Goal: Find specific page/section: Find specific page/section

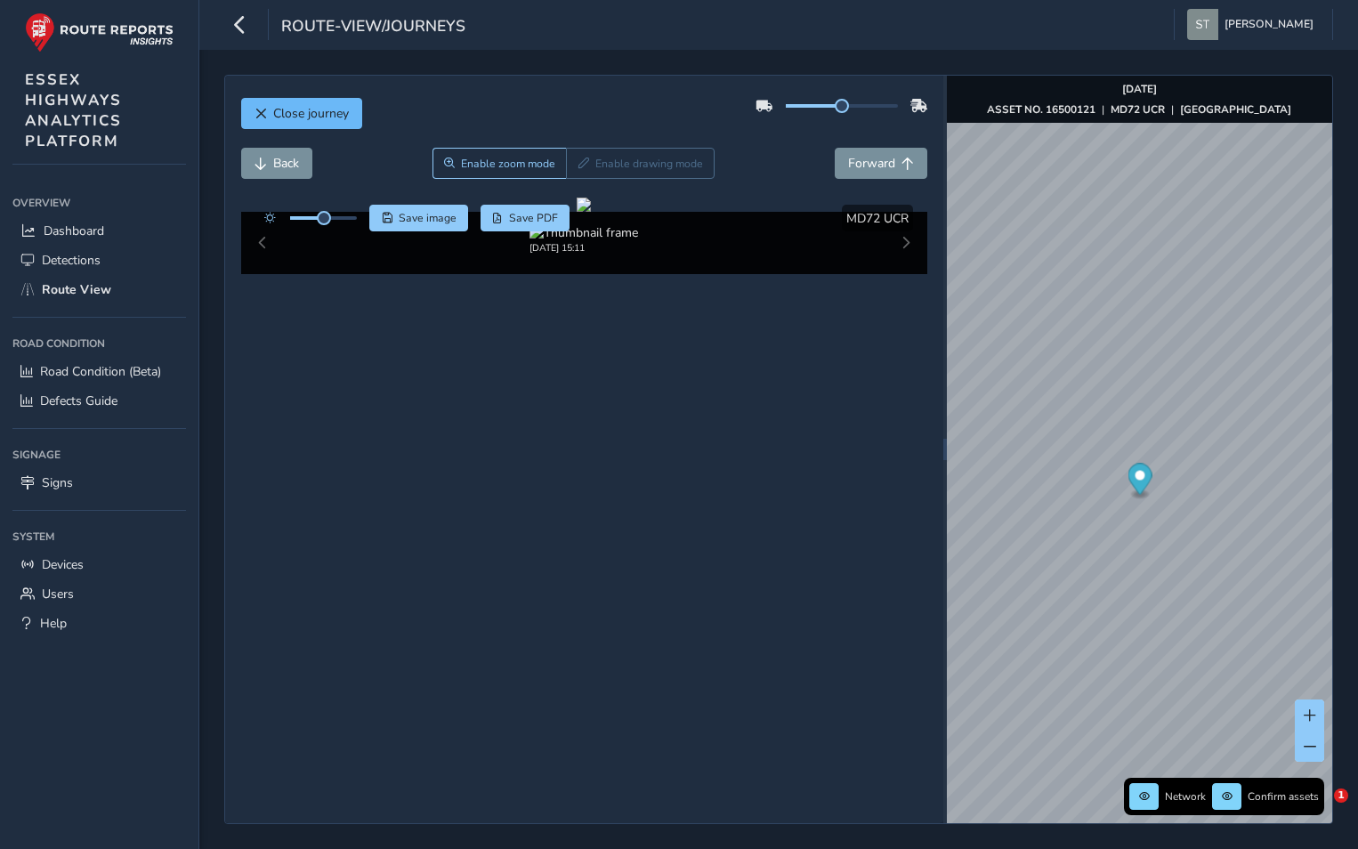
click at [289, 121] on button "Close journey" at bounding box center [301, 113] width 121 height 31
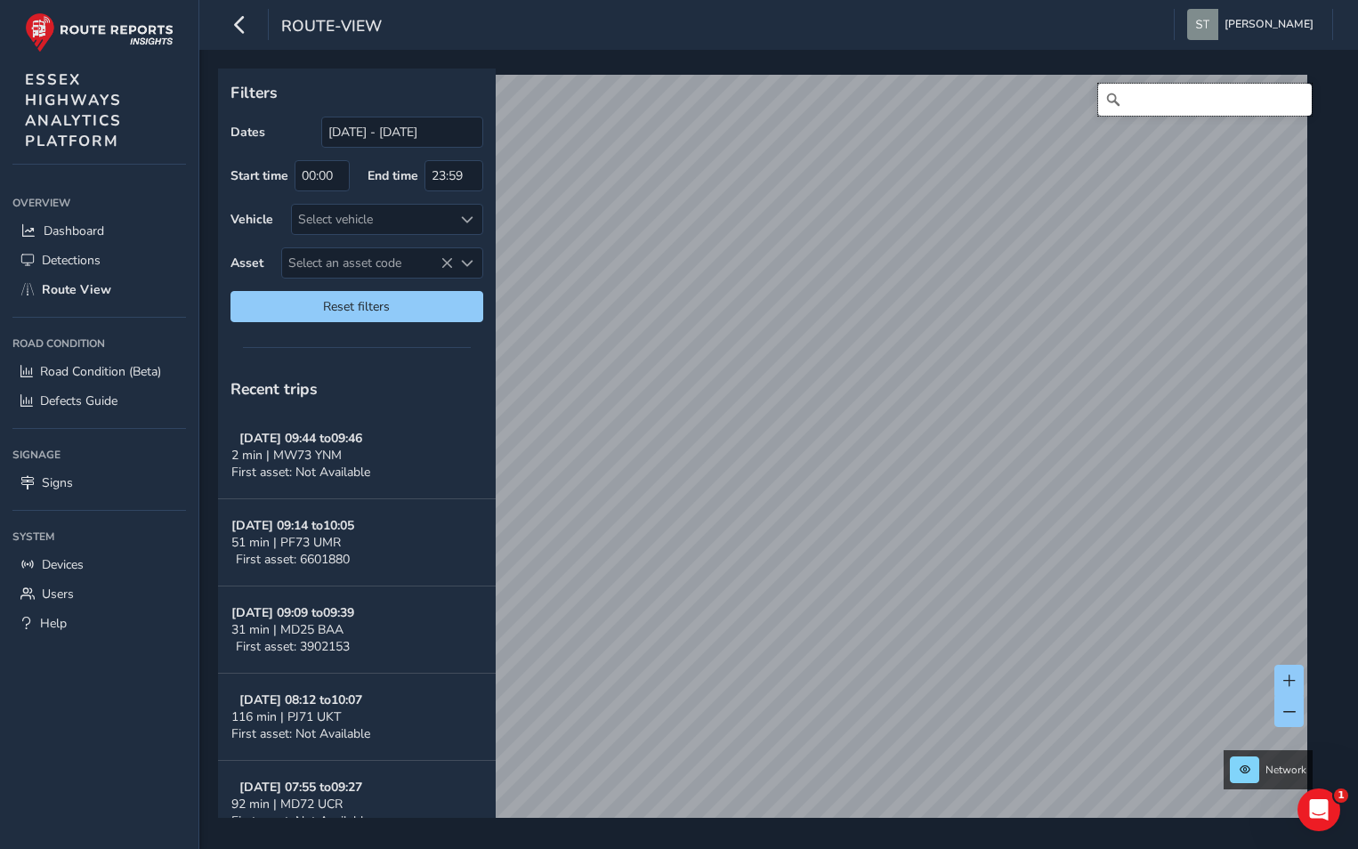
click at [1137, 96] on input "Search" at bounding box center [1205, 100] width 214 height 32
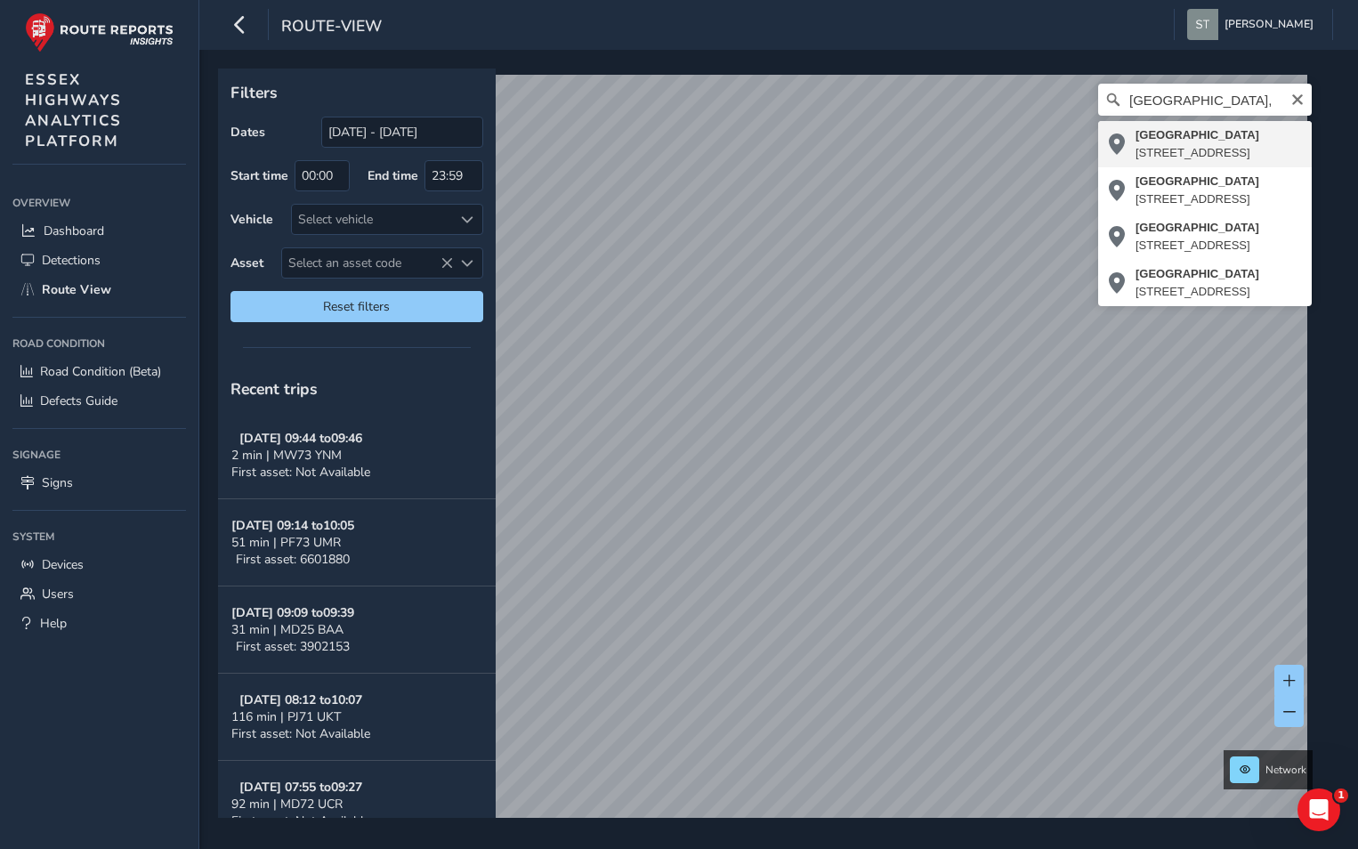
type input "[STREET_ADDRESS]"
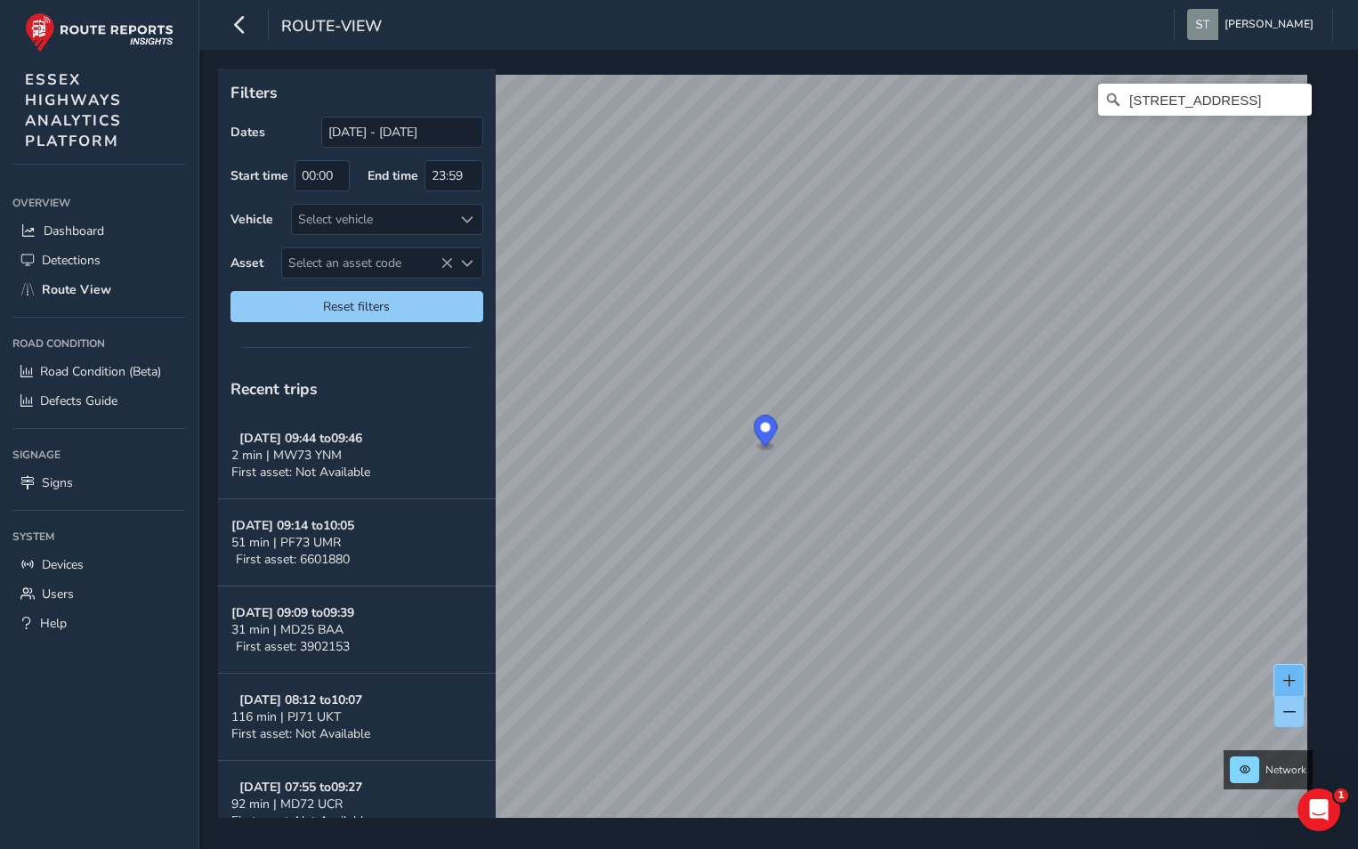
click at [1293, 682] on span at bounding box center [1289, 680] width 12 height 12
click at [1277, 715] on button at bounding box center [1288, 711] width 29 height 31
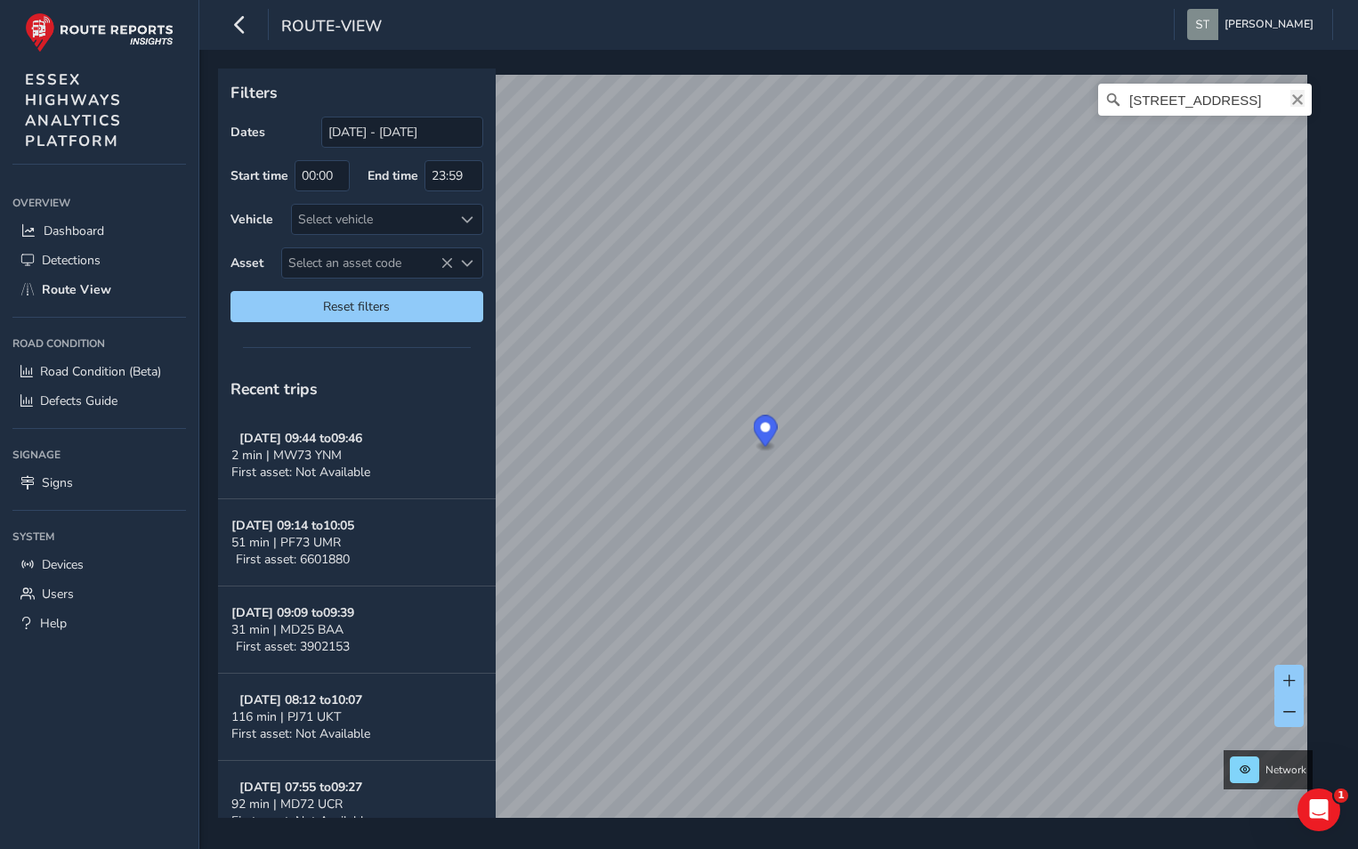
click at [1290, 99] on icon "Clear" at bounding box center [1297, 100] width 14 height 14
click at [1150, 109] on input "Search" at bounding box center [1205, 100] width 214 height 32
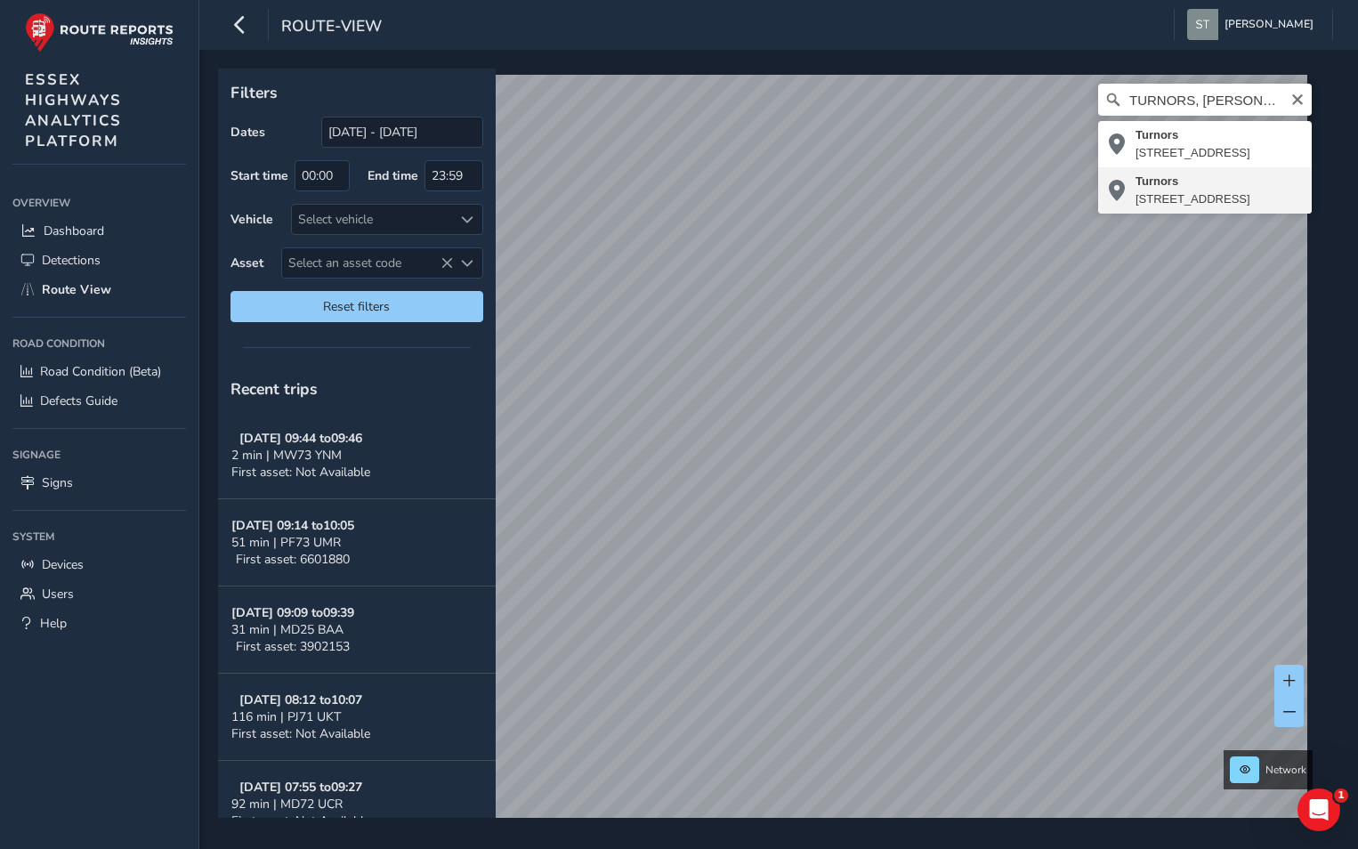
type input "[STREET_ADDRESS]"
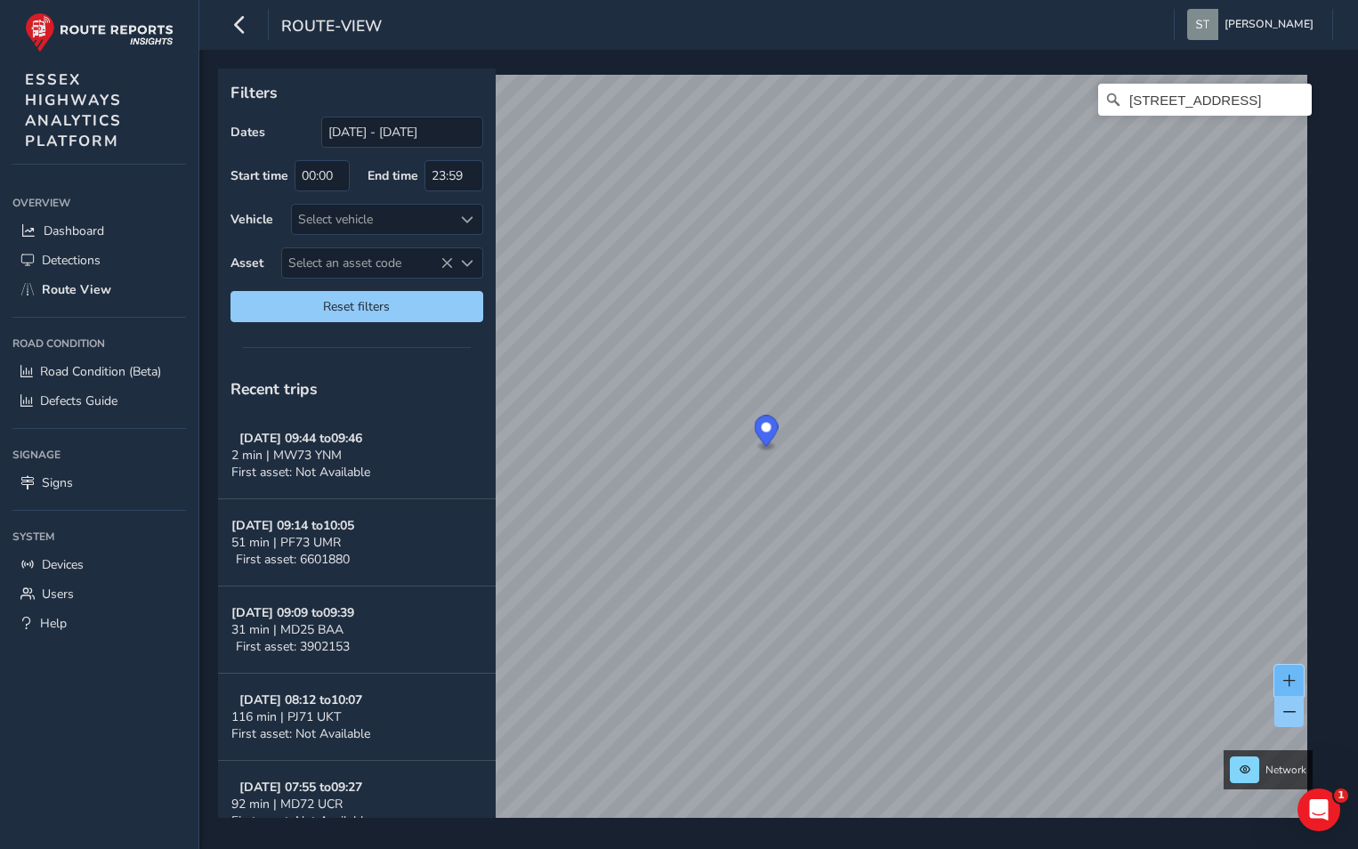
click at [1283, 666] on button at bounding box center [1288, 680] width 29 height 31
